Goal: Transaction & Acquisition: Purchase product/service

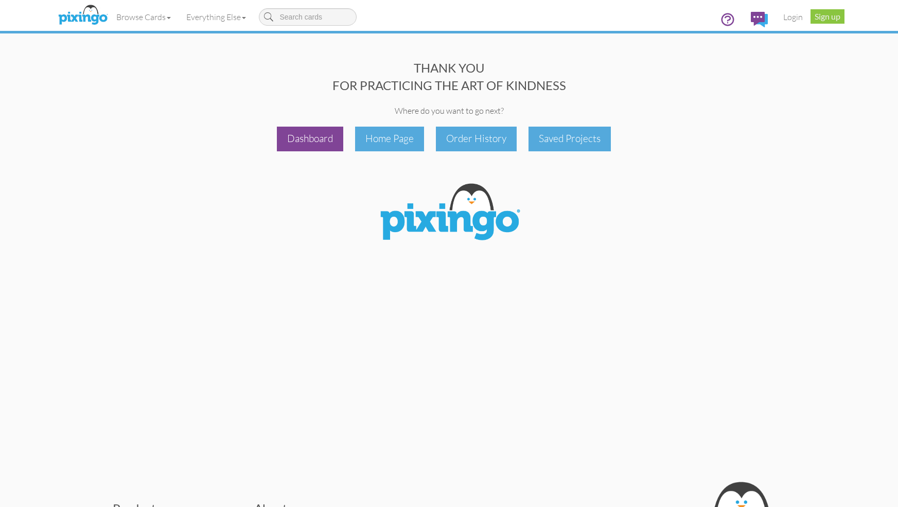
click at [312, 135] on div "Dashboard" at bounding box center [310, 139] width 66 height 24
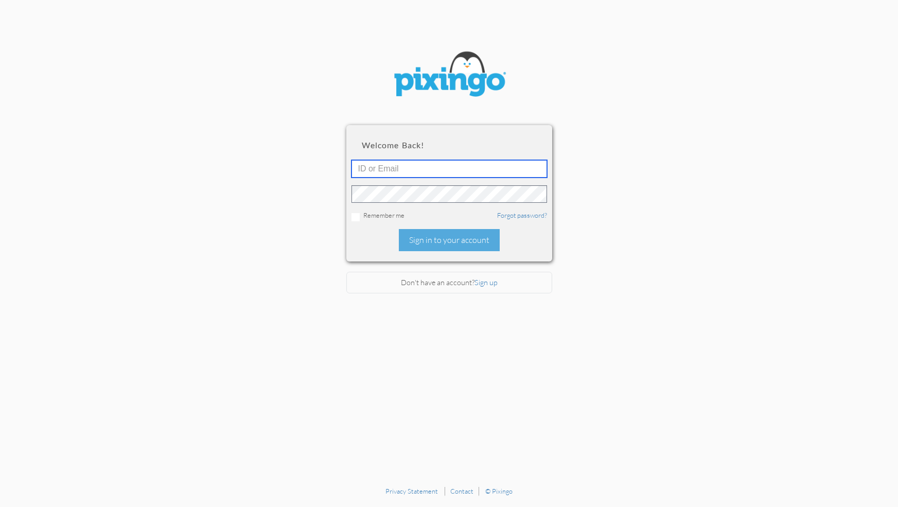
type input "[EMAIL_ADDRESS][DOMAIN_NAME]"
click at [442, 245] on div "Sign in to your account" at bounding box center [449, 240] width 101 height 22
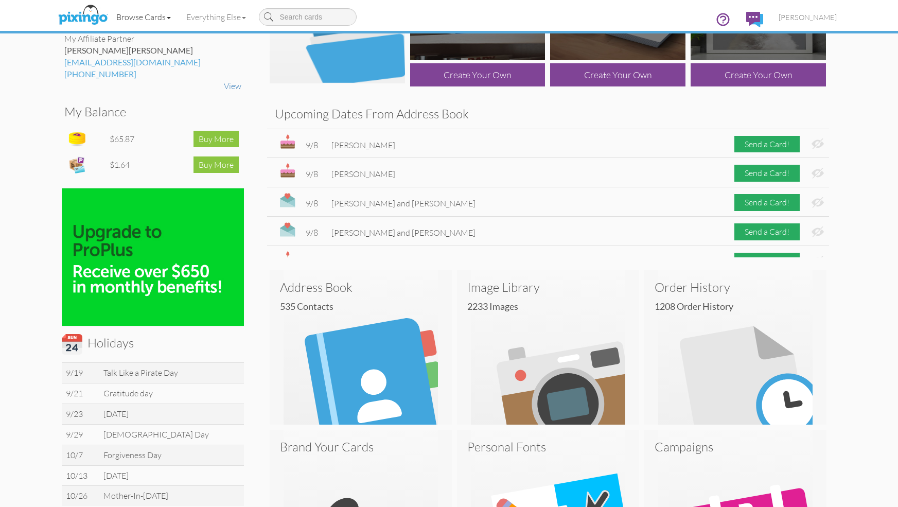
click at [155, 14] on link "Browse Cards" at bounding box center [144, 17] width 70 height 26
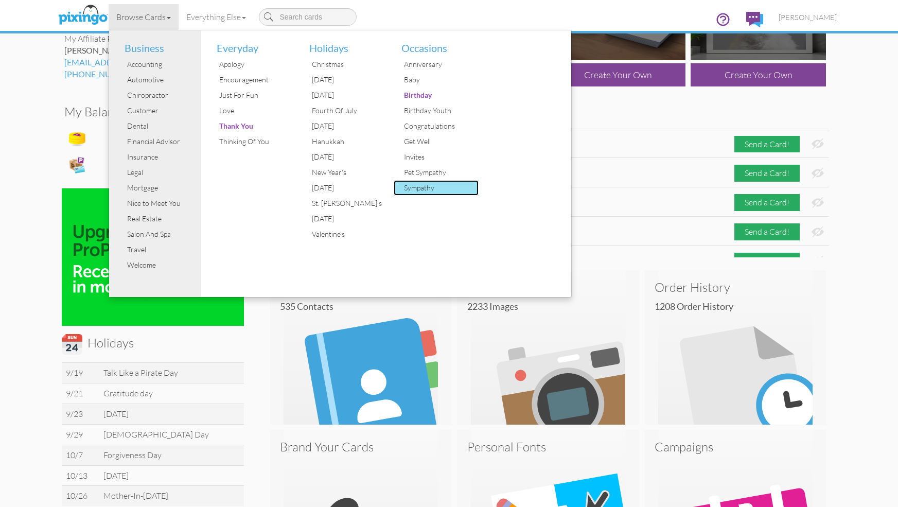
click at [422, 187] on div "Sympathy" at bounding box center [440, 187] width 77 height 15
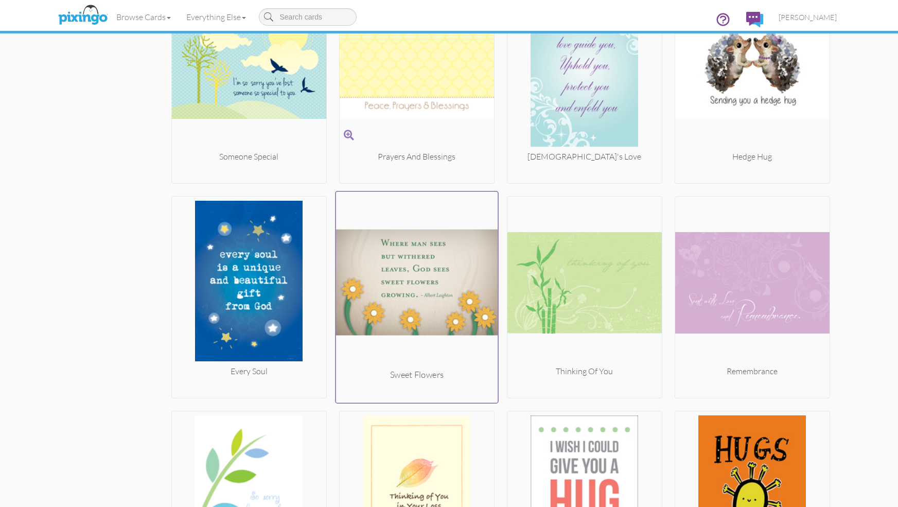
scroll to position [1322, 0]
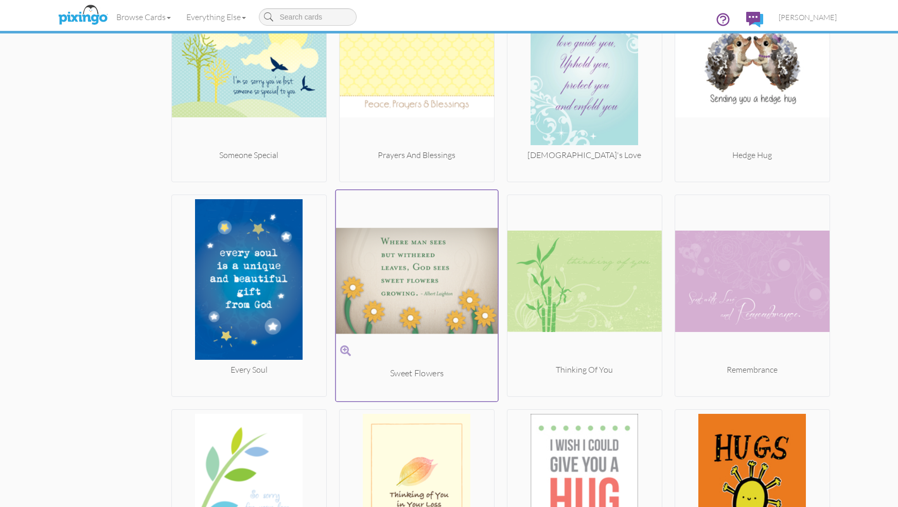
click at [430, 282] on img at bounding box center [417, 280] width 162 height 173
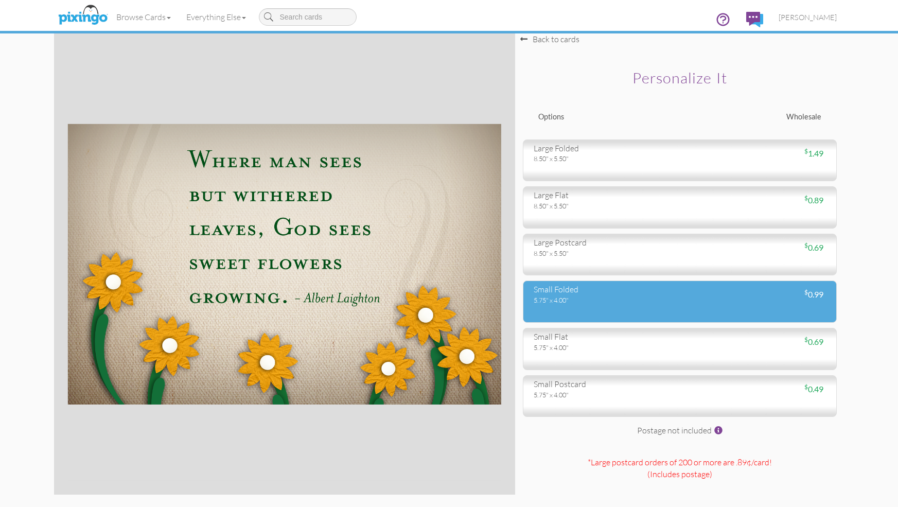
click at [752, 294] on div "$ 0.99" at bounding box center [757, 295] width 154 height 12
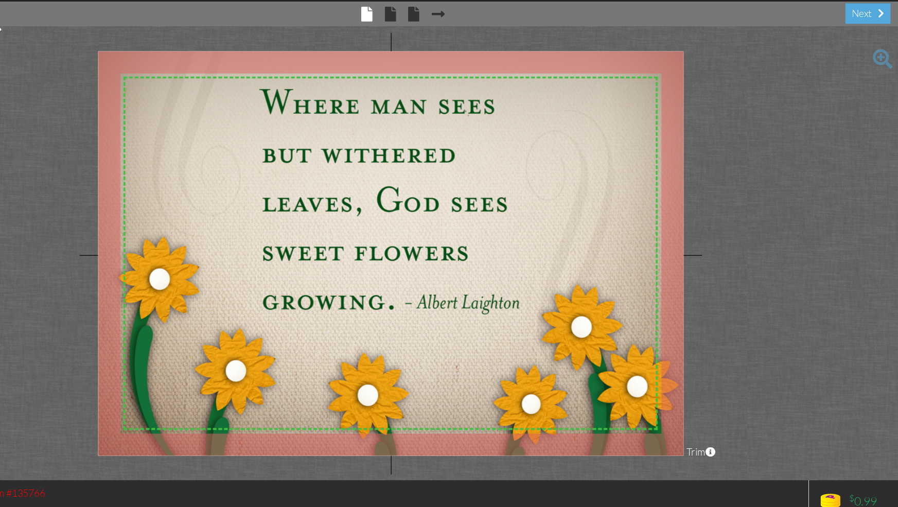
click at [481, 42] on span "× back" at bounding box center [489, 35] width 20 height 16
click at [476, 38] on span at bounding box center [474, 36] width 9 height 12
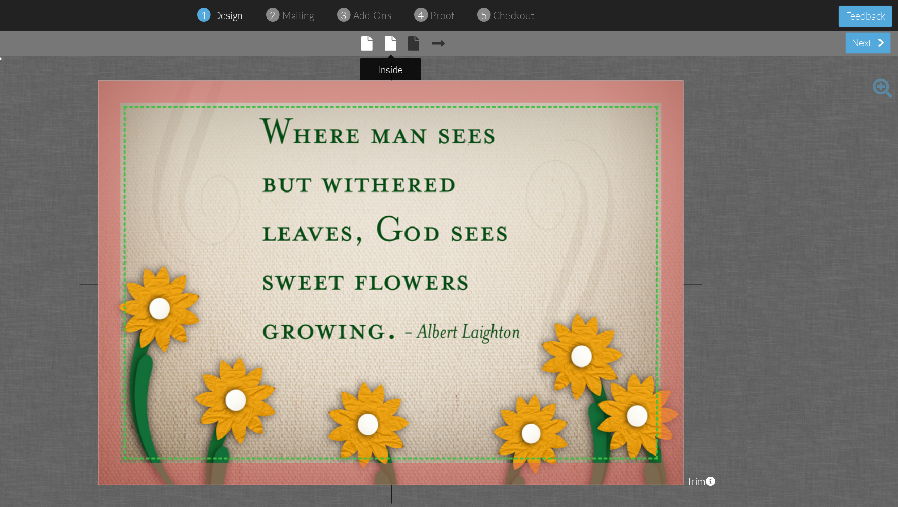
click at [475, 42] on tip-cont at bounding box center [474, 37] width 9 height 10
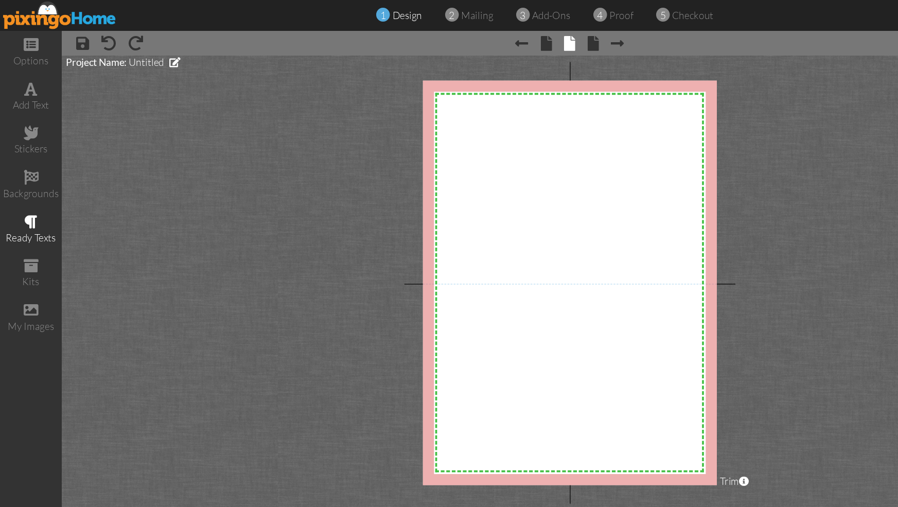
click at [27, 181] on span at bounding box center [26, 185] width 11 height 12
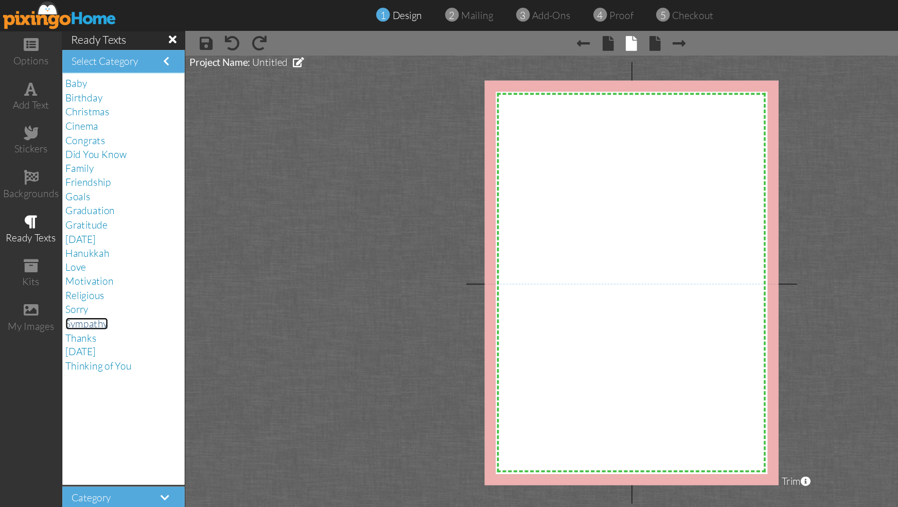
click at [70, 268] on span "Sympathy" at bounding box center [73, 270] width 36 height 10
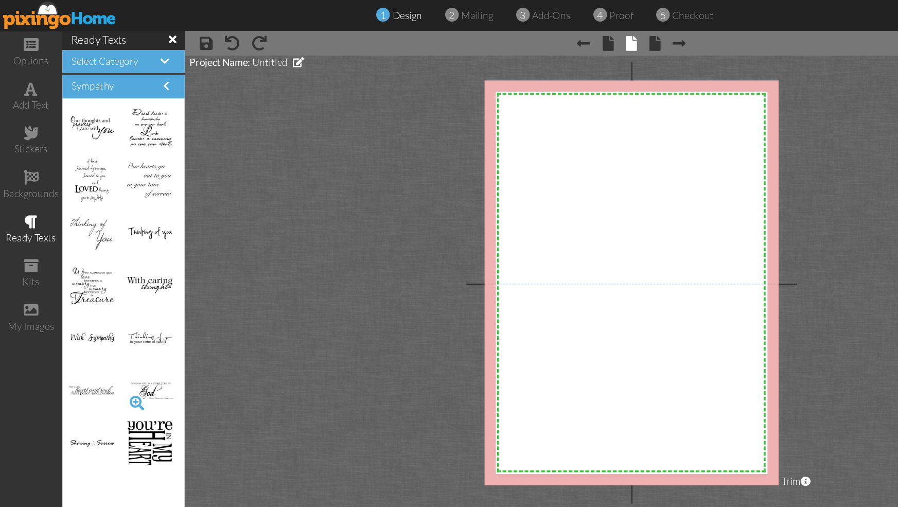
click at [114, 336] on span at bounding box center [115, 336] width 18 height 18
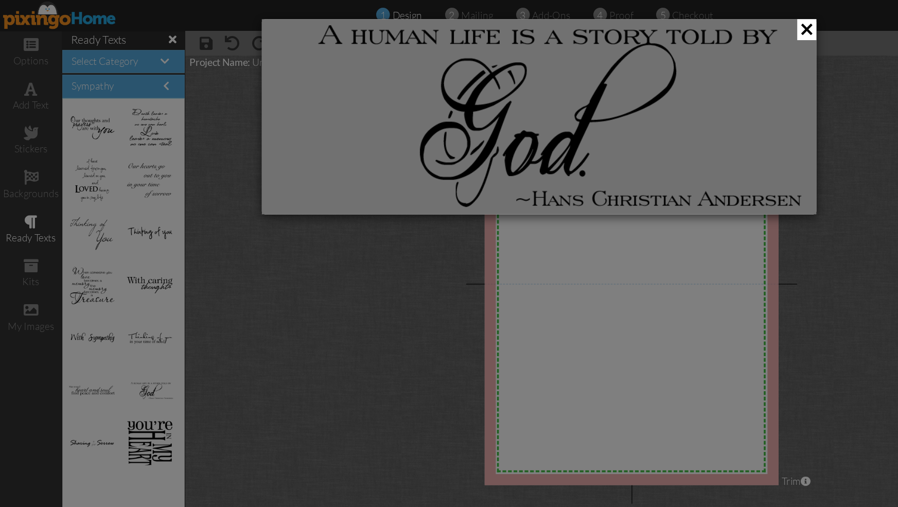
click at [120, 331] on div at bounding box center [449, 253] width 898 height 507
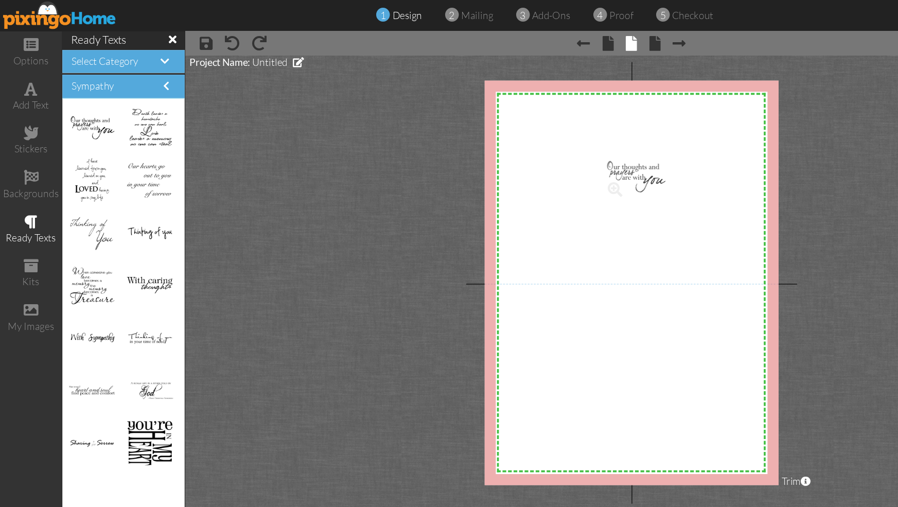
drag, startPoint x: 82, startPoint y: 101, endPoint x: 529, endPoint y: 141, distance: 448.7
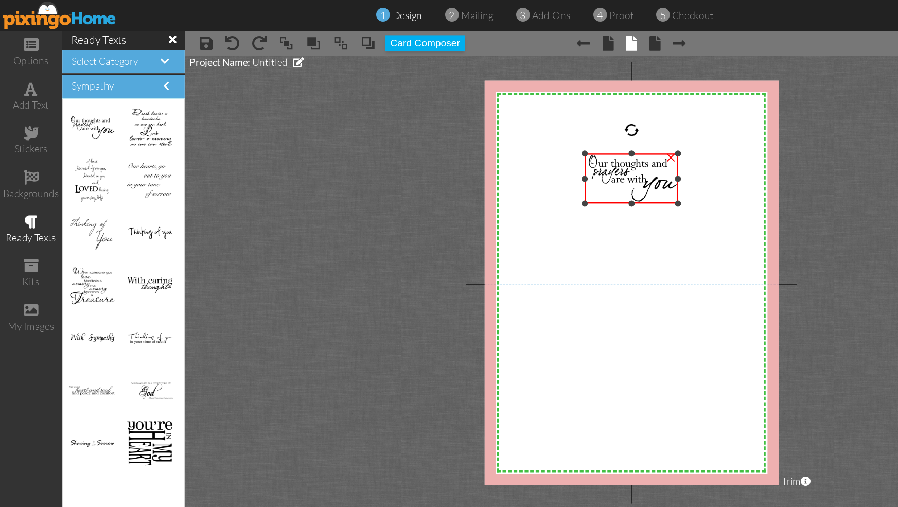
drag, startPoint x: 506, startPoint y: 160, endPoint x: 499, endPoint y: 169, distance: 11.0
click at [499, 169] on div "×" at bounding box center [527, 148] width 78 height 41
click at [566, 126] on div "×" at bounding box center [529, 148] width 82 height 44
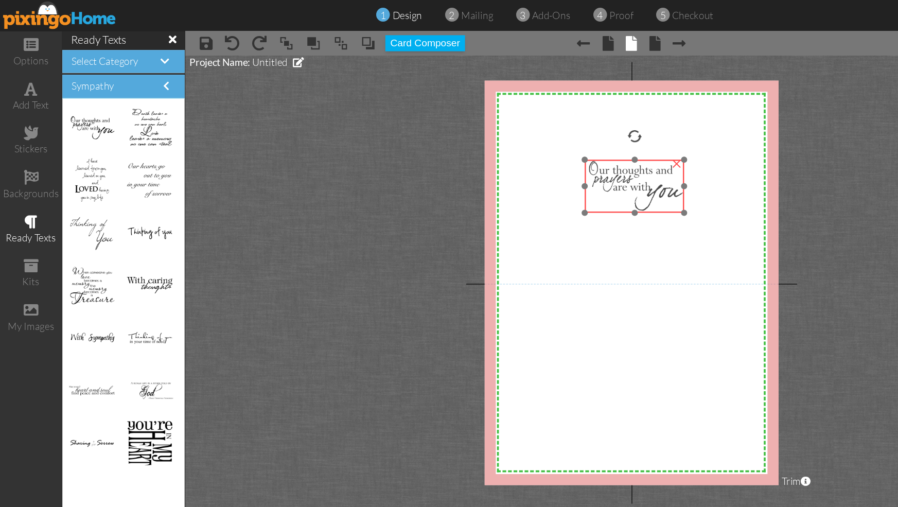
drag, startPoint x: 535, startPoint y: 134, endPoint x: 535, endPoint y: 142, distance: 7.7
click at [535, 142] on img at bounding box center [529, 155] width 82 height 44
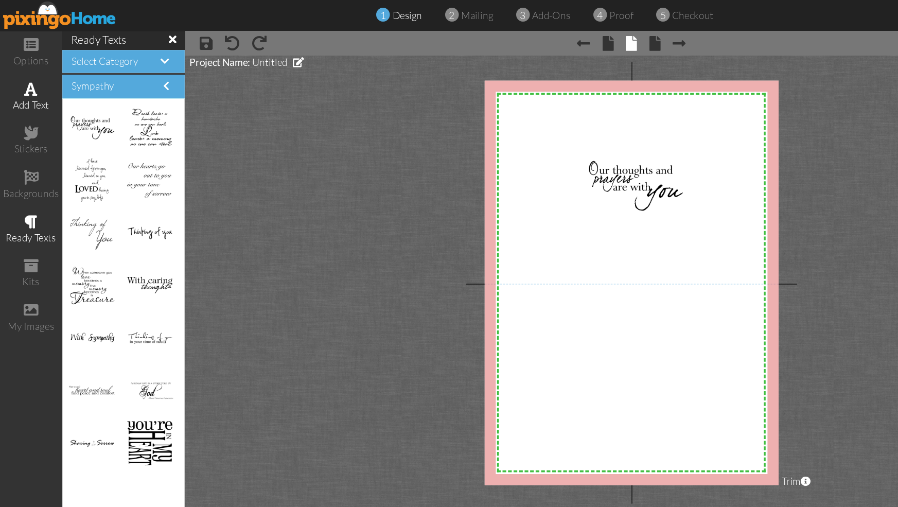
click at [30, 84] on div "add text" at bounding box center [25, 88] width 51 height 12
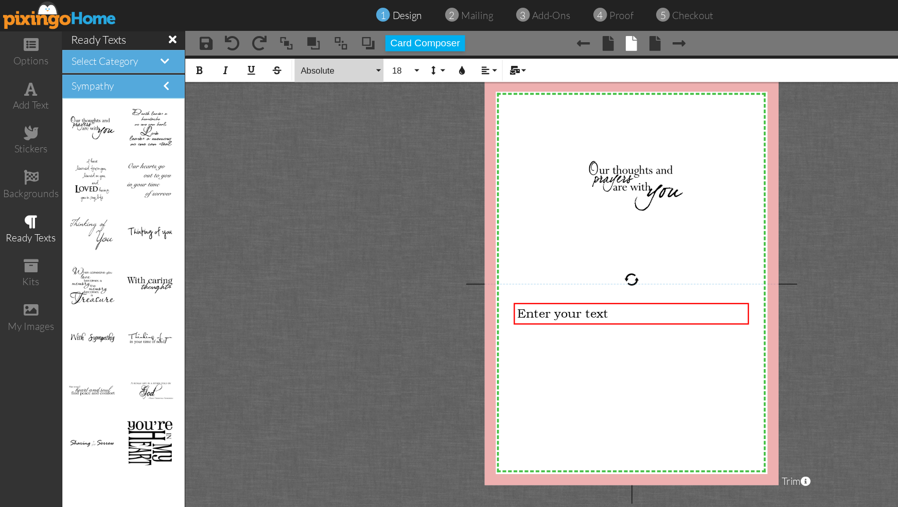
click at [314, 57] on button "Absolute" at bounding box center [283, 59] width 74 height 20
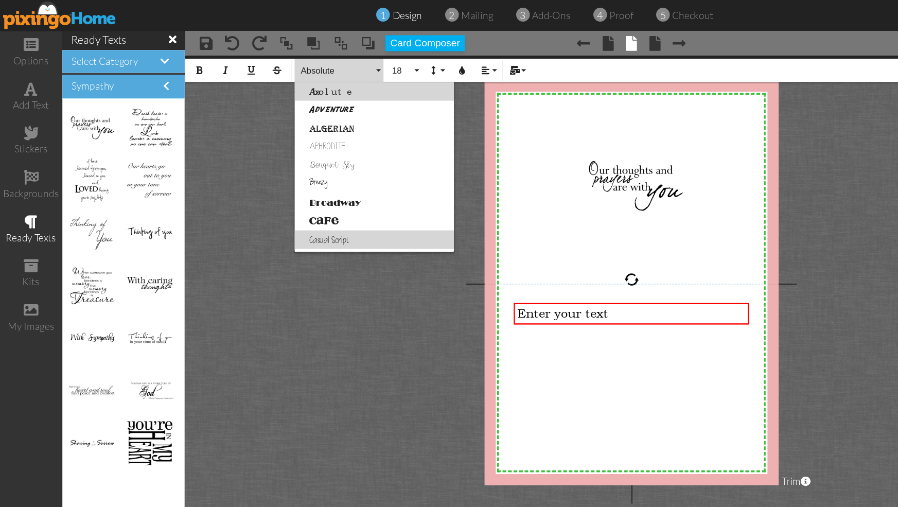
click at [284, 198] on link "Casual Script" at bounding box center [312, 199] width 133 height 15
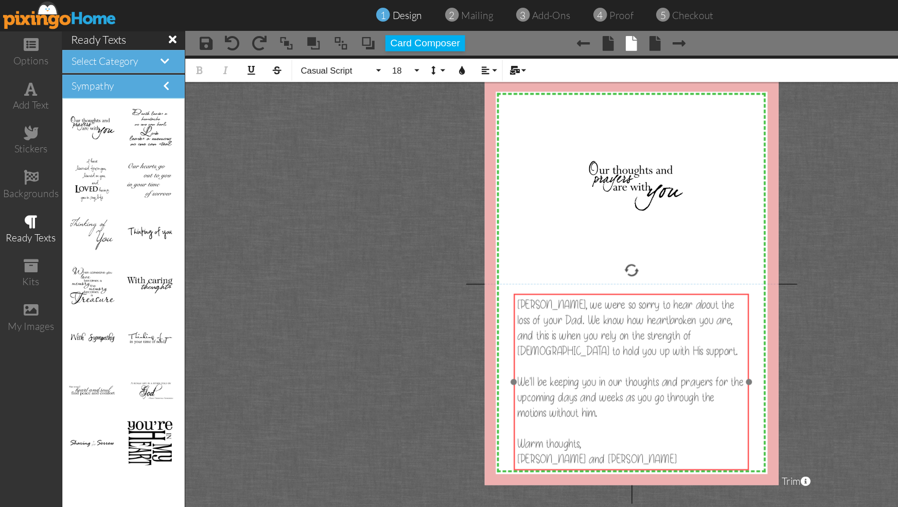
drag, startPoint x: 531, startPoint y: 253, endPoint x: 531, endPoint y: 245, distance: 7.7
click at [531, 245] on div "Erik, we were so sorry to hear about the loss of your Dad. We know how heartbro…" at bounding box center [526, 318] width 196 height 147
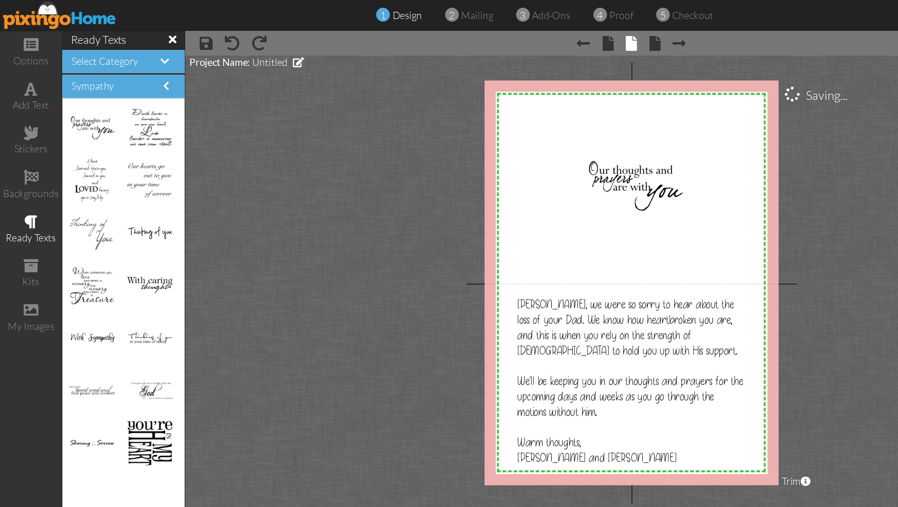
click at [667, 170] on project-studio-wrapper "X X X X X X X X X X X X X X X X X X X X X X X X X X X X X X X X X X X X X X X X…" at bounding box center [526, 235] width 744 height 378
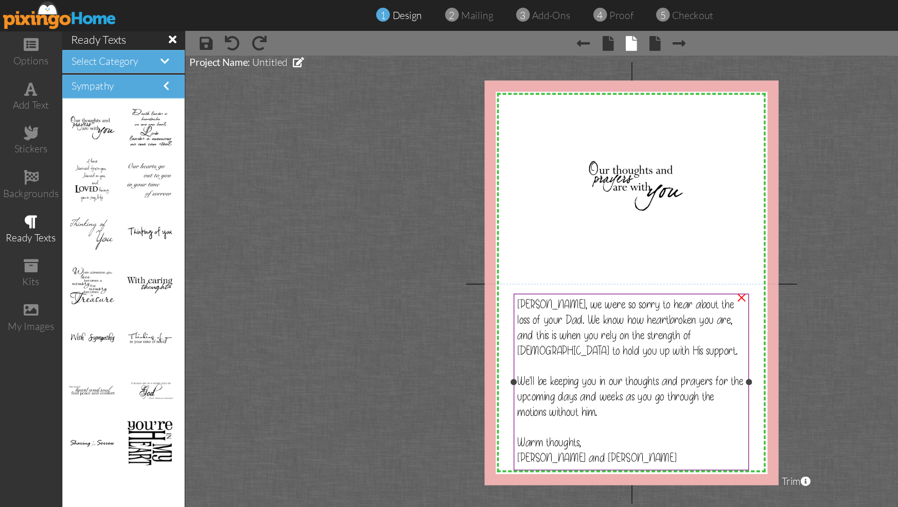
click at [444, 269] on span "Erik, we were so sorry to hear about the loss of your Dad. We know how heartbro…" at bounding box center [523, 273] width 184 height 51
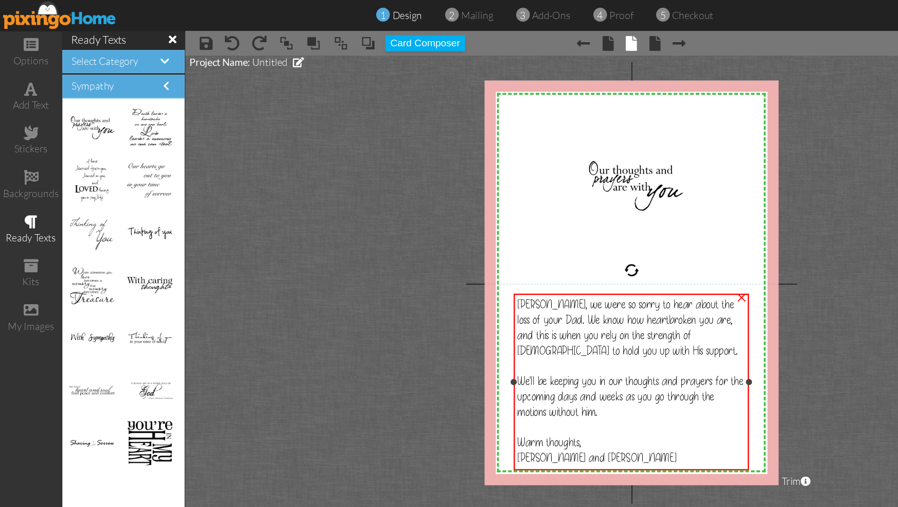
click at [444, 269] on span "Erik, we were so sorry to hear about the loss of your Dad. We know how heartbro…" at bounding box center [523, 273] width 184 height 51
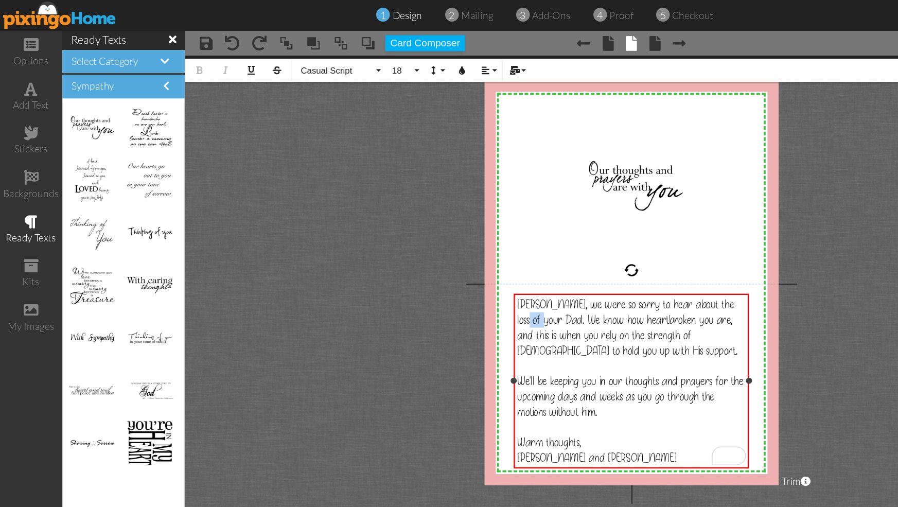
drag, startPoint x: 446, startPoint y: 268, endPoint x: 432, endPoint y: 269, distance: 14.5
click at [432, 269] on span "Erik, we were so sorry to hear about the loss of your Dad. We know how heartbro…" at bounding box center [523, 273] width 184 height 51
click at [611, 332] on span "We'll be keeping you in our thoughts and prayers for the upcoming days and week…" at bounding box center [525, 330] width 188 height 39
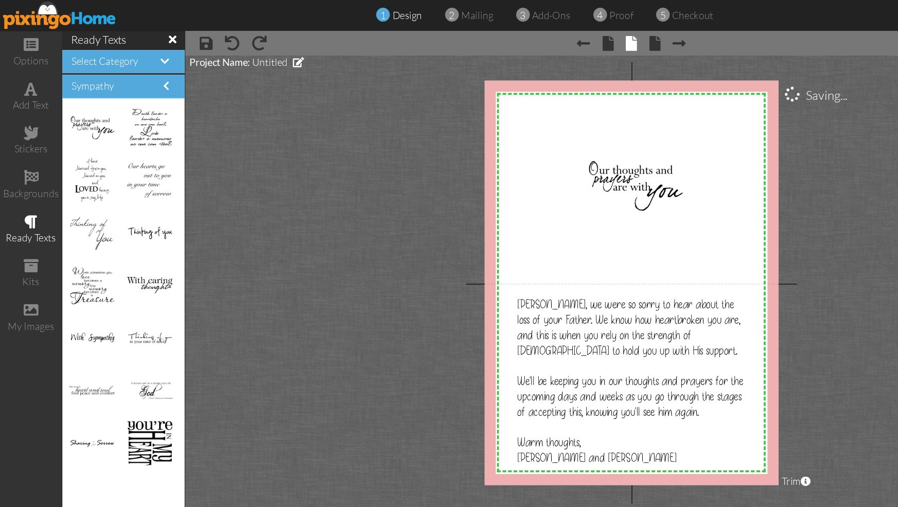
click at [710, 183] on project-studio-wrapper "X X X X X X X X X X X X X X X X X X X X X X X X X X X X X X X X X X X X X X X X…" at bounding box center [526, 235] width 744 height 378
click at [544, 39] on span at bounding box center [546, 36] width 9 height 12
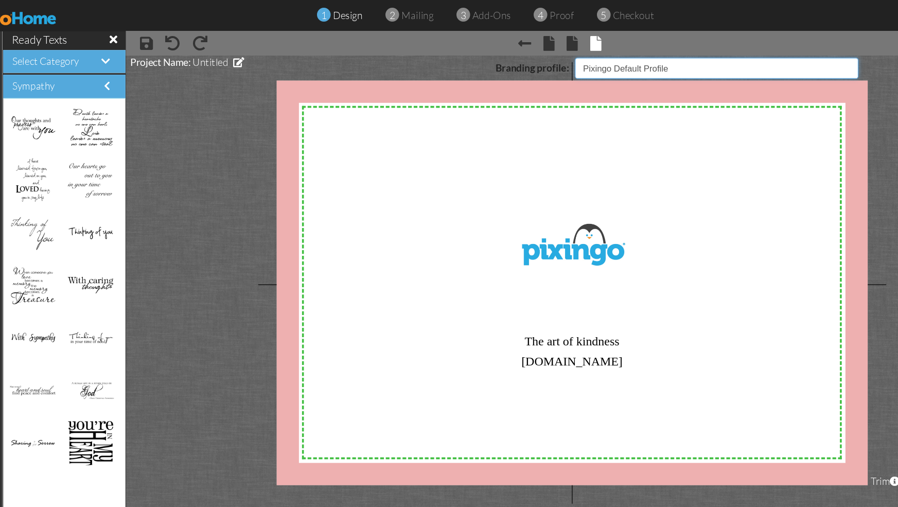
click at [760, 60] on select "Pixingo Default Profile Umbrella of Protection" at bounding box center [647, 57] width 236 height 18
select select "object:253"
click at [529, 48] on select "Pixingo Default Profile Umbrella of Protection" at bounding box center [647, 57] width 236 height 18
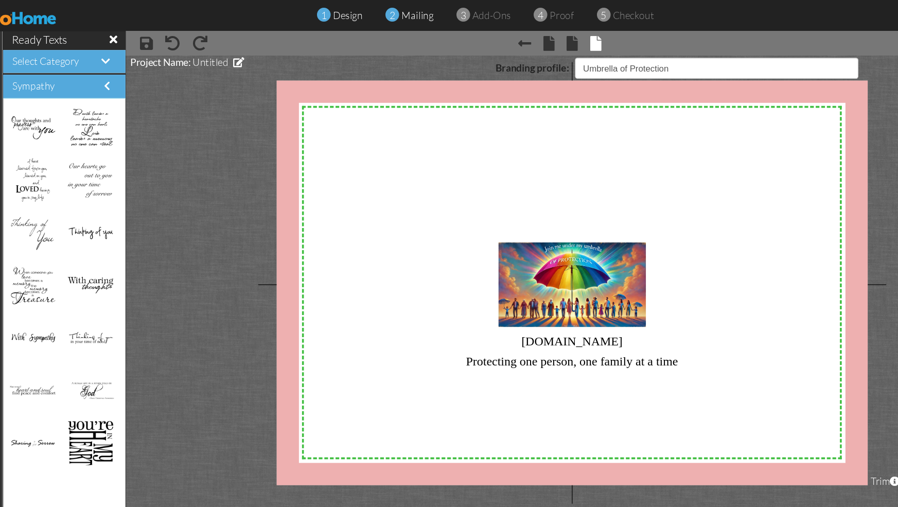
click at [406, 12] on span "mailing" at bounding box center [398, 13] width 27 height 10
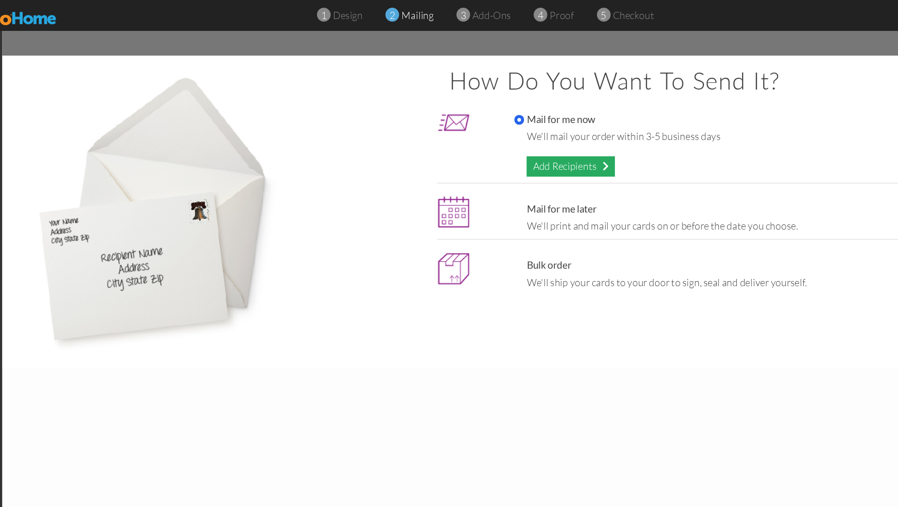
click at [533, 138] on div "Add Recipients" at bounding box center [526, 138] width 74 height 17
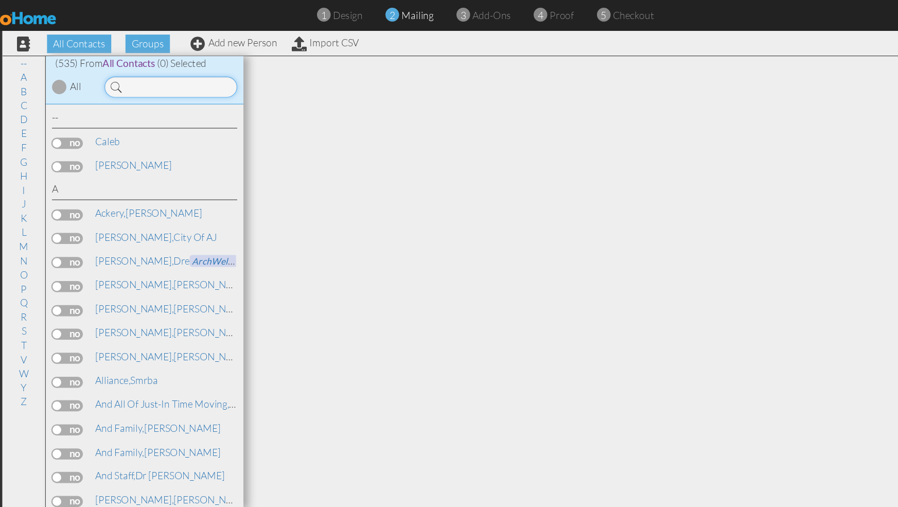
click at [172, 68] on input at bounding box center [191, 73] width 111 height 18
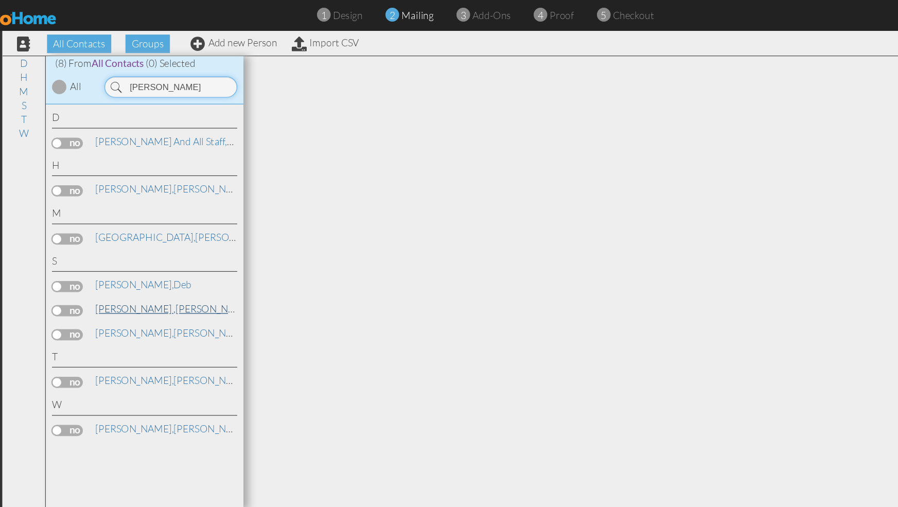
type input "scott"
click at [146, 258] on span "Scott ," at bounding box center [162, 257] width 67 height 10
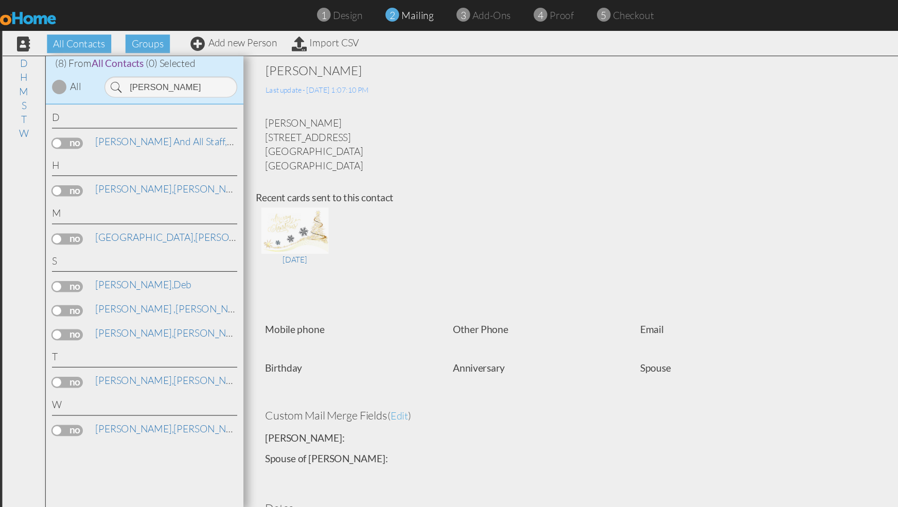
click at [106, 260] on label at bounding box center [106, 258] width 26 height 9
click at [0, 0] on input "checkbox" at bounding box center [0, 0] width 0 height 0
click at [457, 16] on span "add-ons" at bounding box center [460, 13] width 32 height 10
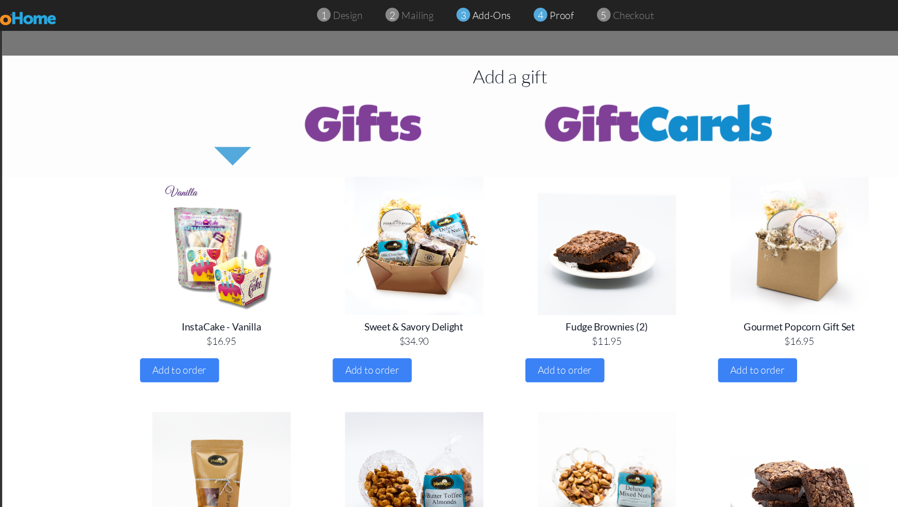
click at [513, 14] on span "proof" at bounding box center [518, 13] width 20 height 10
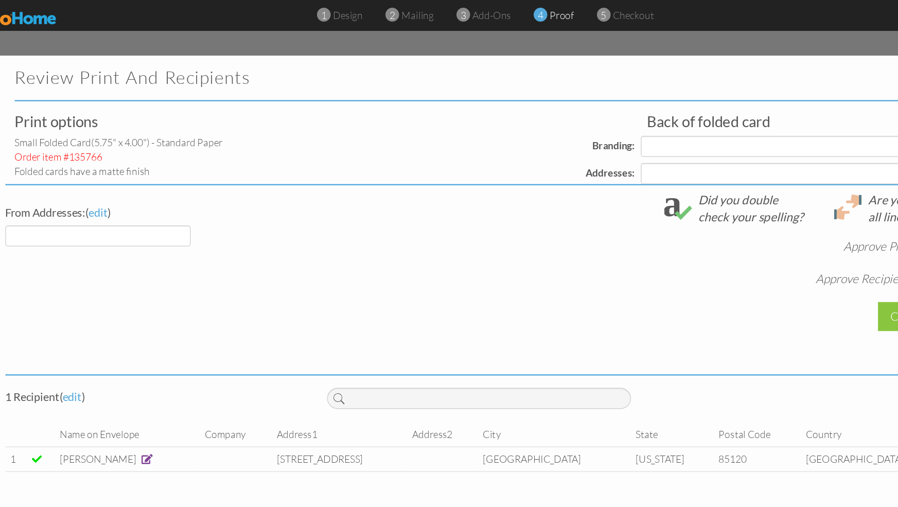
select select "object:2209"
select select "object:2213"
select select "object:2216"
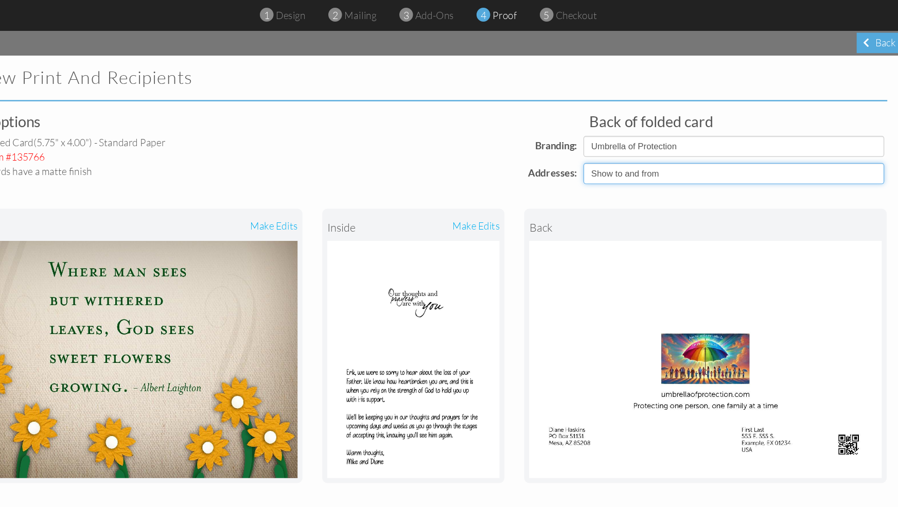
click at [829, 143] on select "Show to and from Show from only Hide to and from" at bounding box center [709, 145] width 251 height 18
select select "object:2211"
click at [584, 136] on select "Show to and from Show from only Hide to and from" at bounding box center [709, 145] width 251 height 18
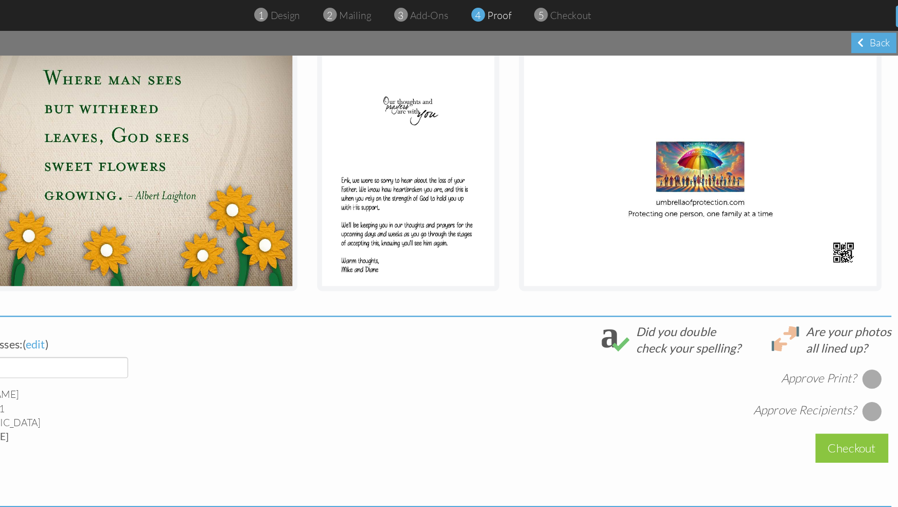
scroll to position [161, 0]
click at [830, 314] on div at bounding box center [828, 315] width 16 height 16
click at [828, 339] on div at bounding box center [828, 342] width 16 height 16
click at [815, 371] on div "Checkout" at bounding box center [812, 373] width 61 height 24
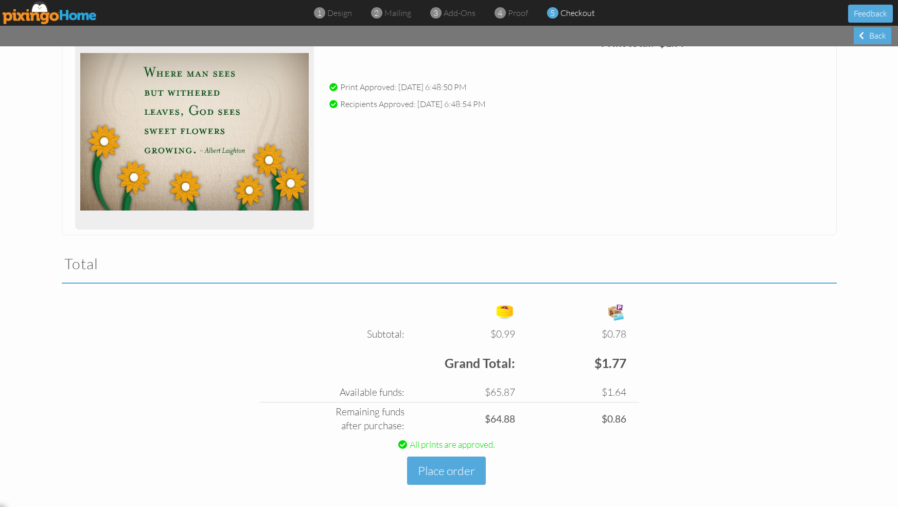
scroll to position [146, 0]
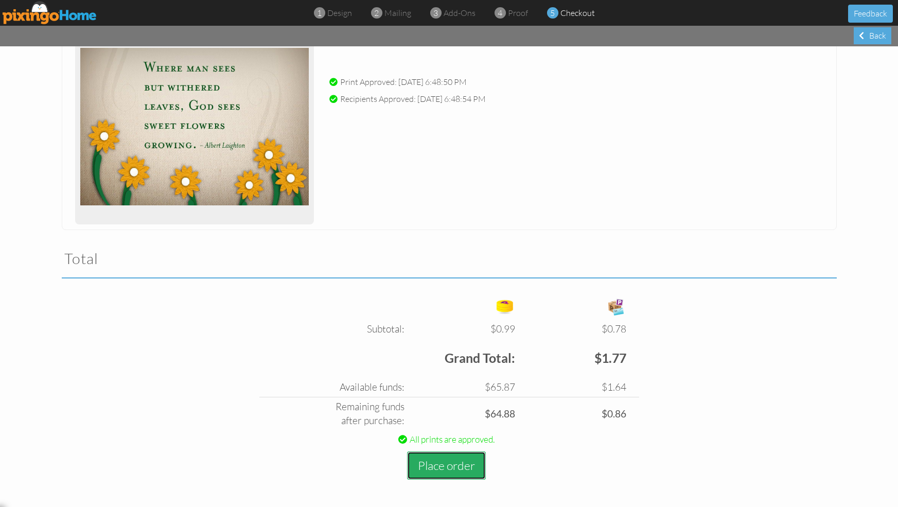
click at [466, 464] on button "Place order" at bounding box center [446, 466] width 79 height 28
